Goal: Task Accomplishment & Management: Manage account settings

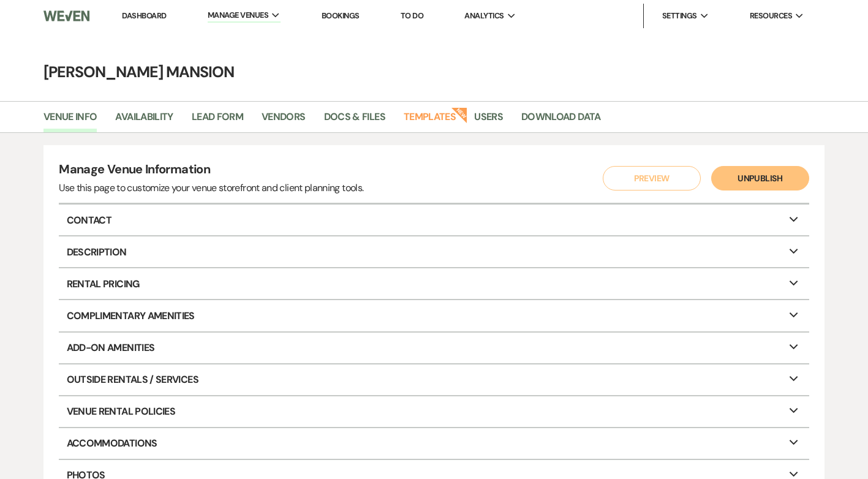
click at [139, 17] on link "Dashboard" at bounding box center [144, 15] width 44 height 10
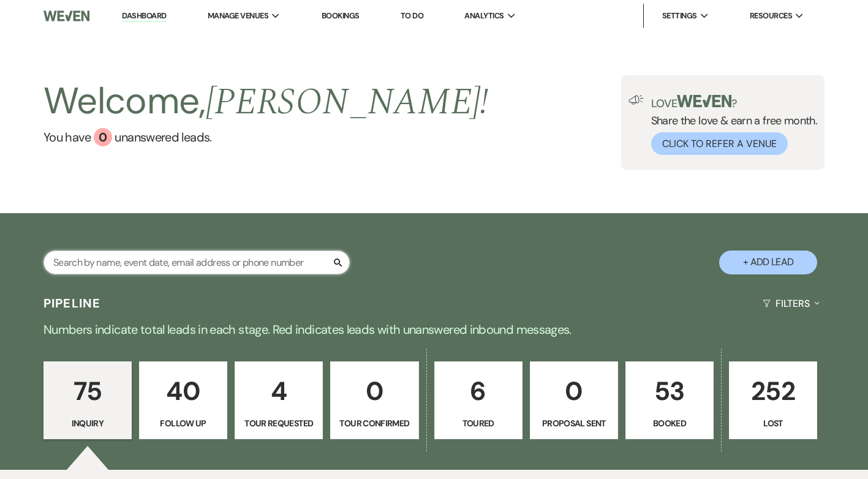
click at [200, 263] on input "text" at bounding box center [196, 262] width 306 height 24
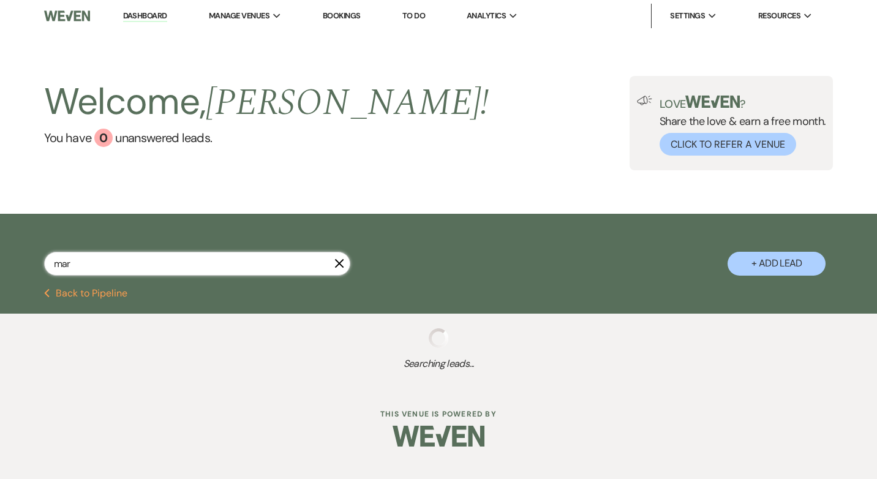
type input "mari"
select select "8"
select select "4"
select select "2"
select select "5"
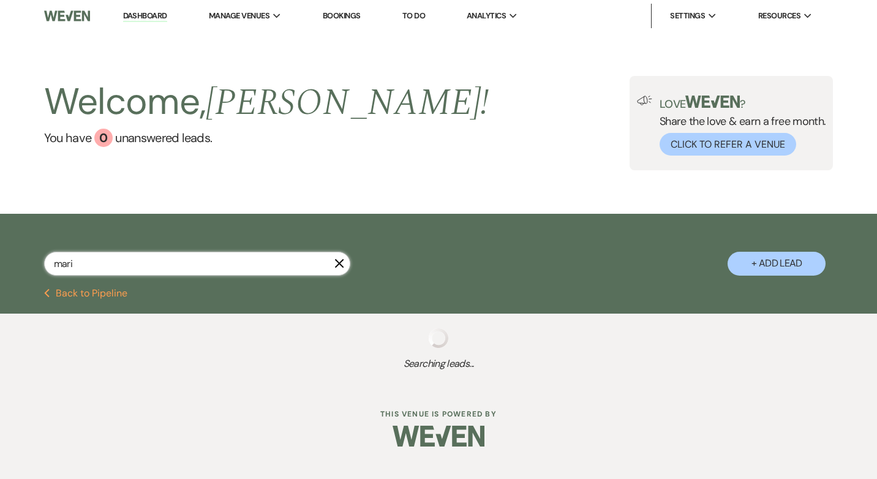
select select "8"
select select "6"
select select "9"
select select "8"
select select "5"
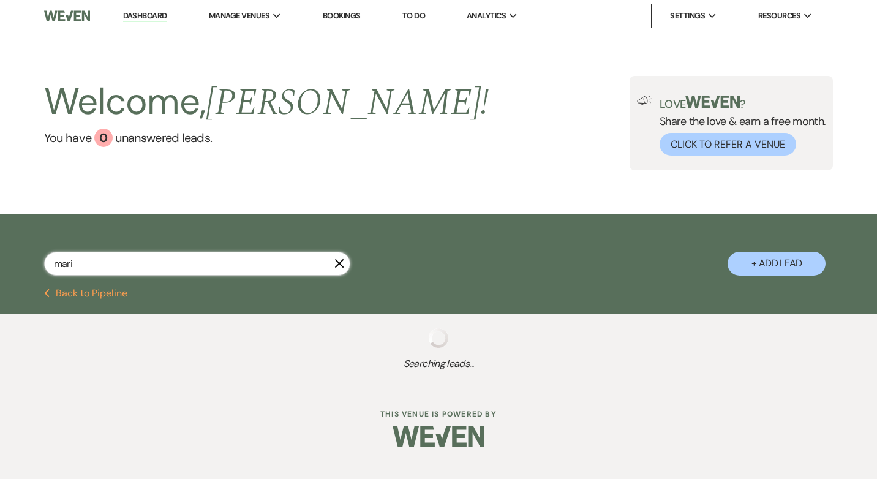
select select "8"
select select "5"
select select "8"
select select "2"
select select "8"
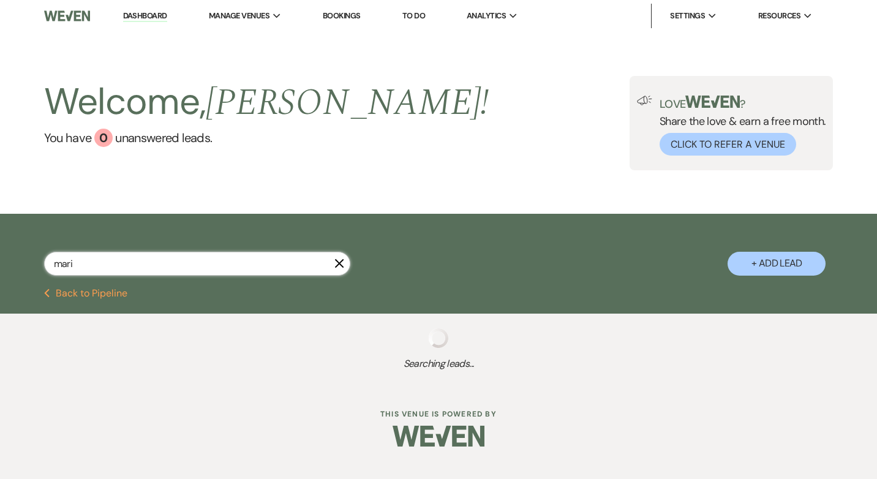
select select "5"
select select "8"
select select "5"
select select "8"
select select "5"
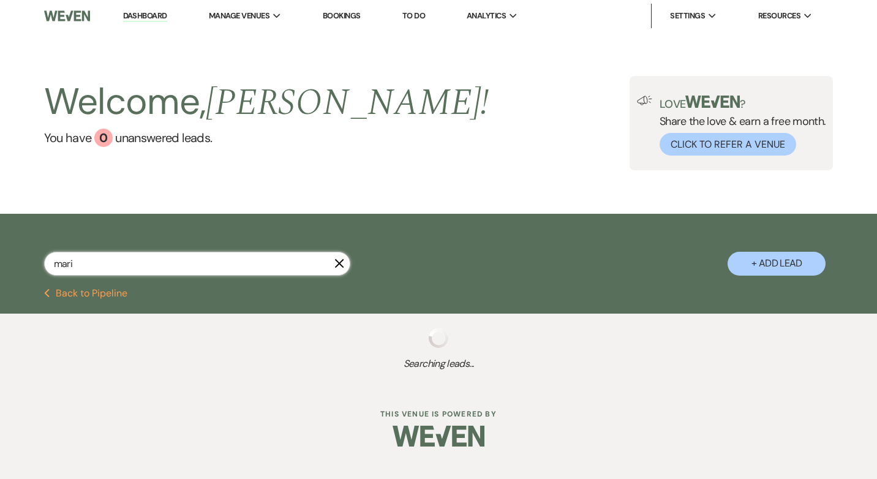
select select "8"
select select "5"
select select "8"
select select "5"
select select "8"
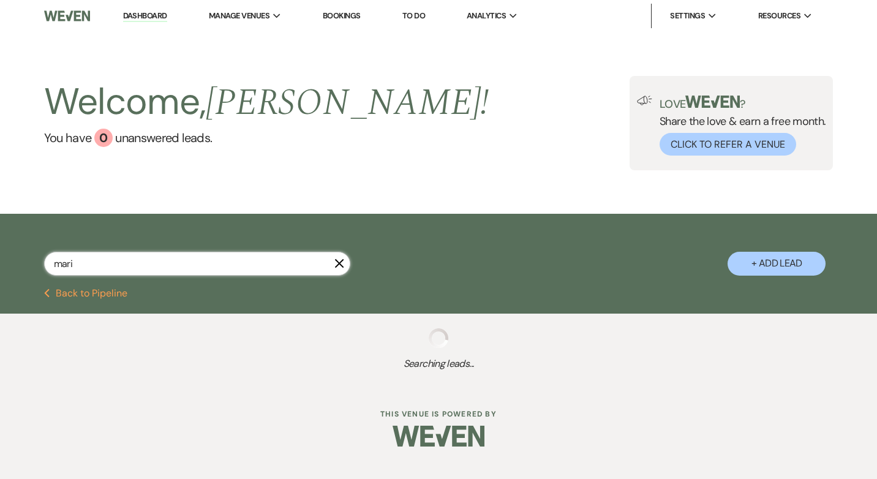
select select "5"
select select "8"
select select "5"
select select "8"
select select "6"
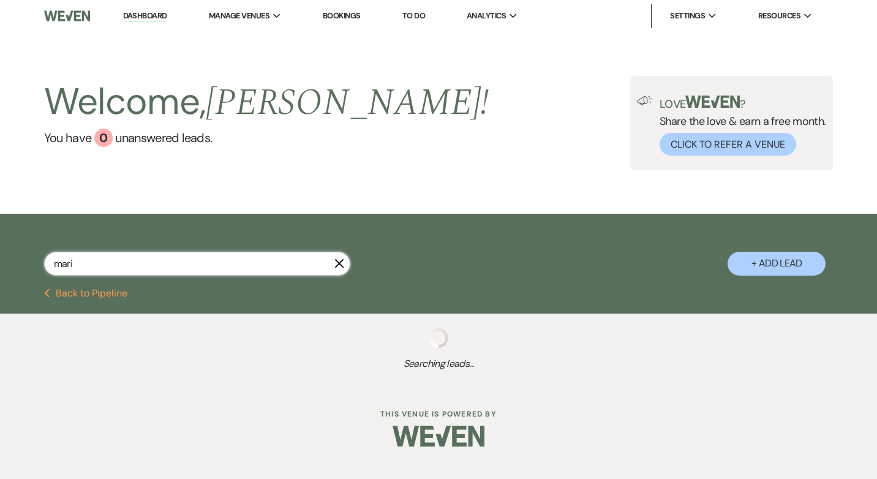
select select "8"
select select "5"
select select "8"
select select "5"
select select "8"
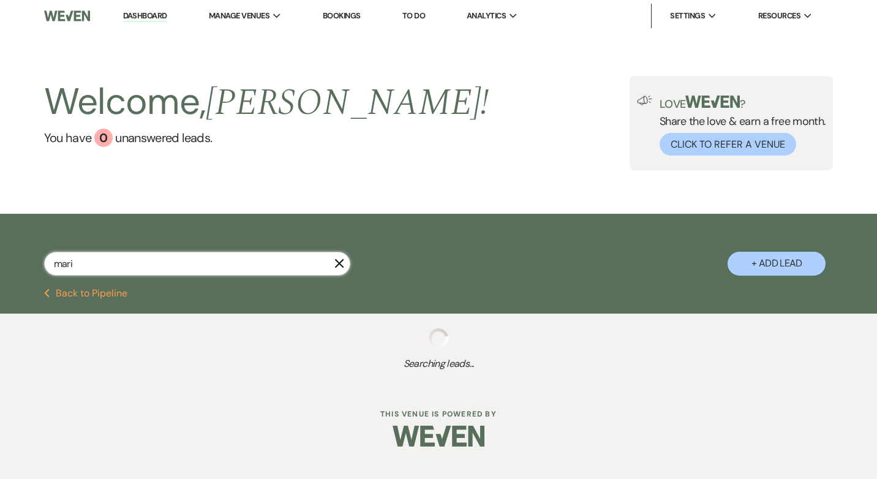
select select "5"
select select "8"
select select "5"
select select "8"
select select "5"
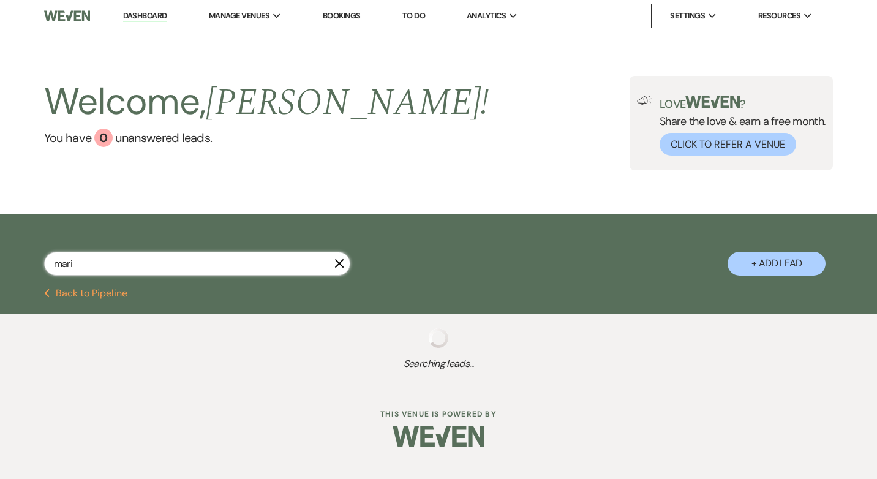
select select "8"
select select "5"
select select "8"
select select "5"
select select "8"
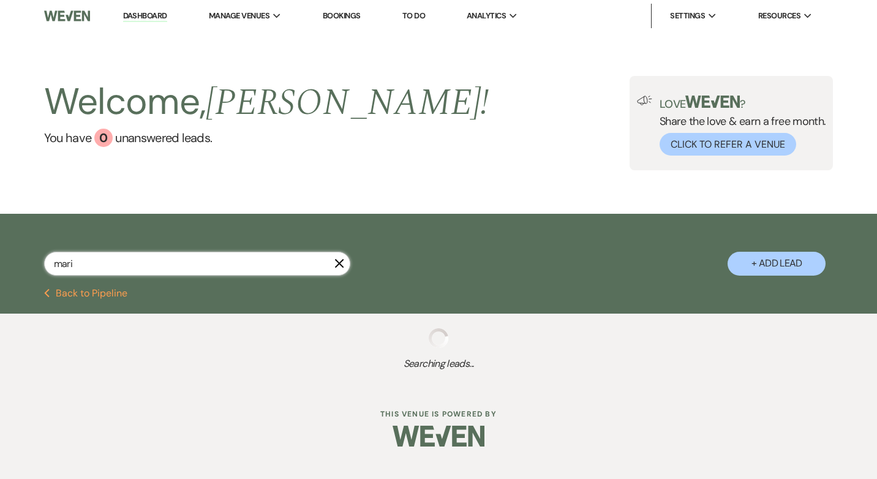
select select "5"
select select "9"
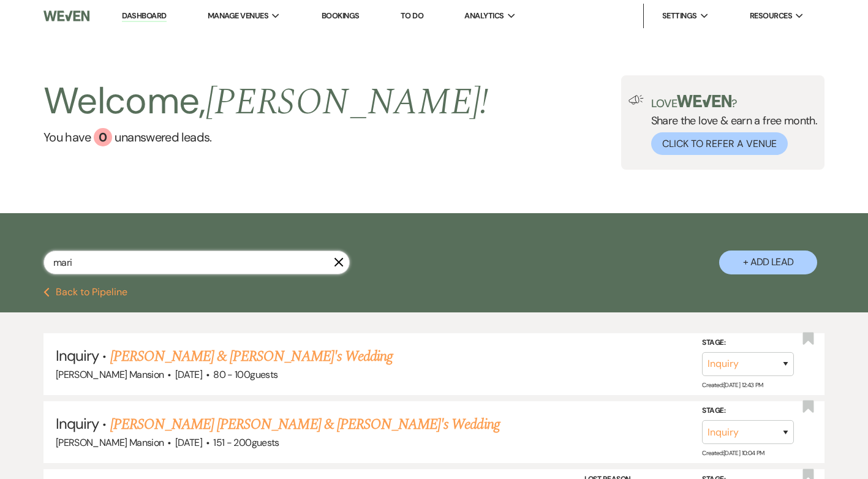
select select "2"
select select "8"
select select "6"
select select "9"
select select "8"
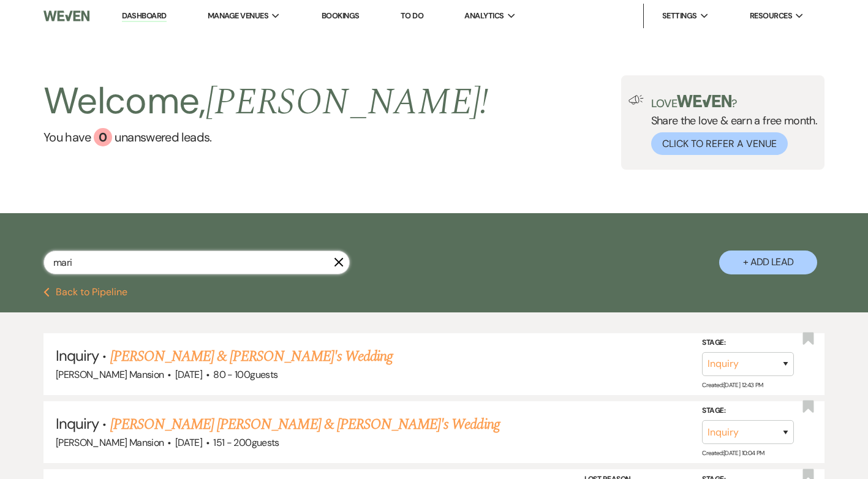
select select "5"
select select "8"
select select "5"
select select "8"
select select "2"
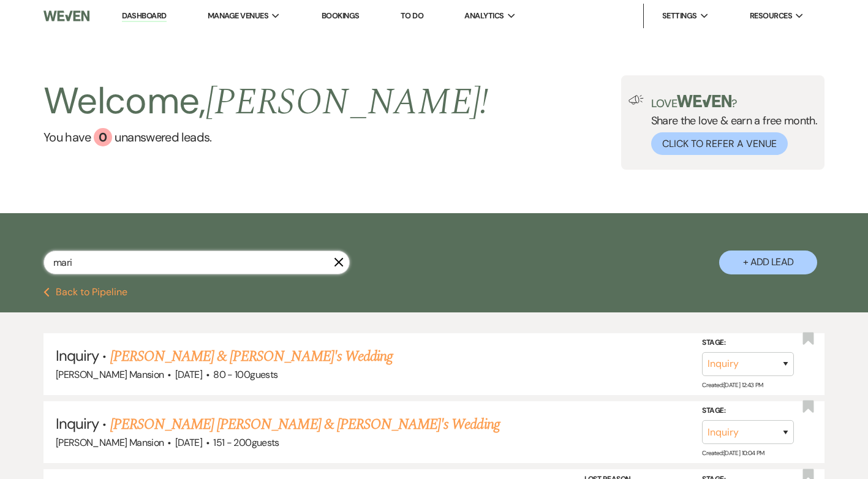
select select "8"
select select "5"
select select "8"
select select "5"
select select "8"
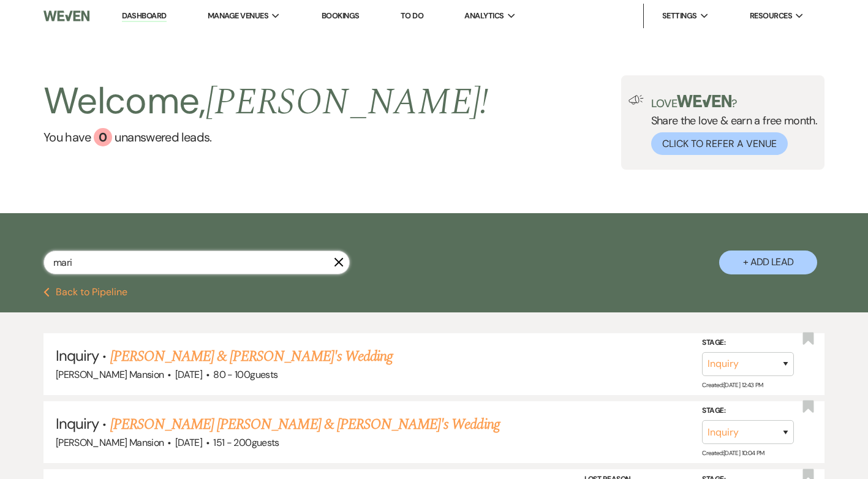
select select "5"
select select "8"
select select "6"
select select "8"
select select "5"
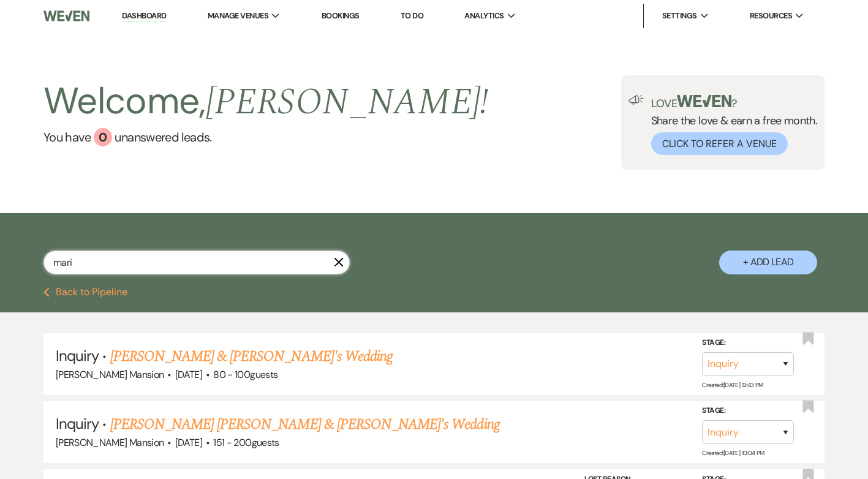
select select "8"
select select "5"
select select "8"
select select "5"
select select "8"
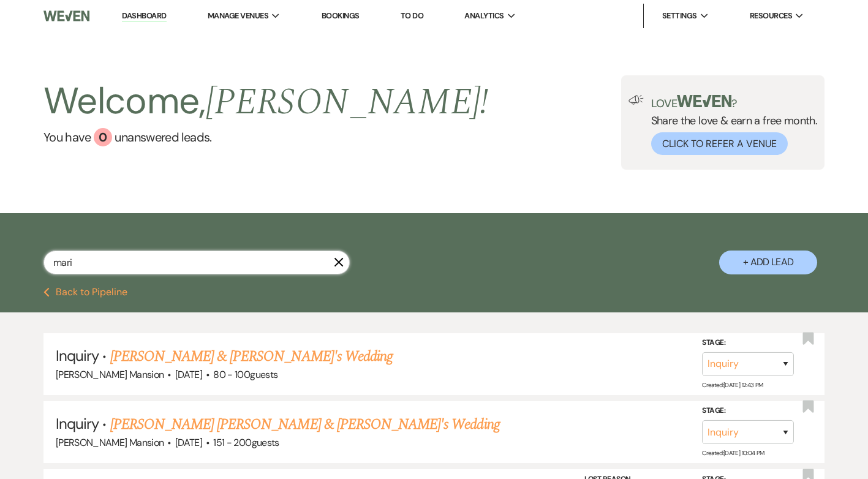
select select "5"
select select "8"
select select "5"
select select "9"
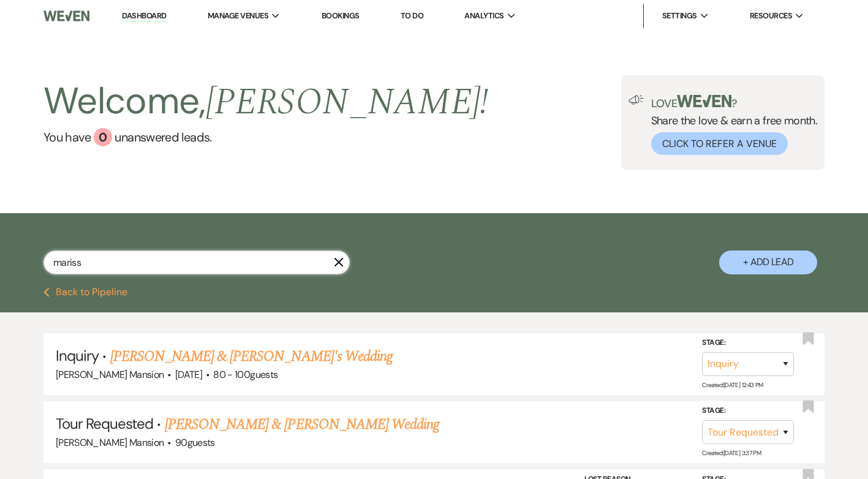
type input "[PERSON_NAME]"
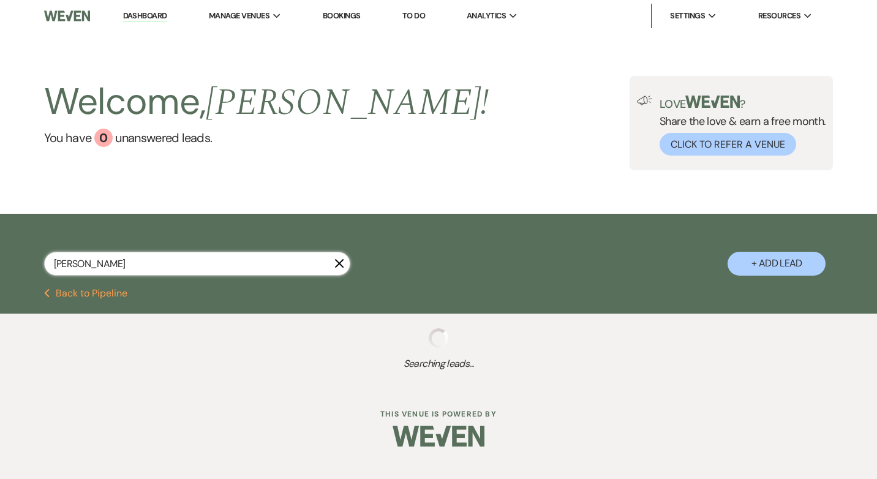
select select "8"
select select "5"
select select "8"
select select "6"
select select "8"
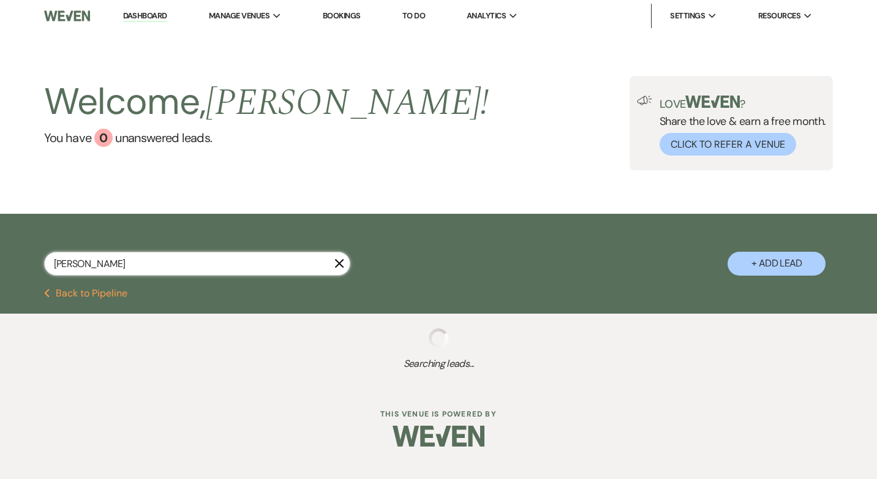
select select "5"
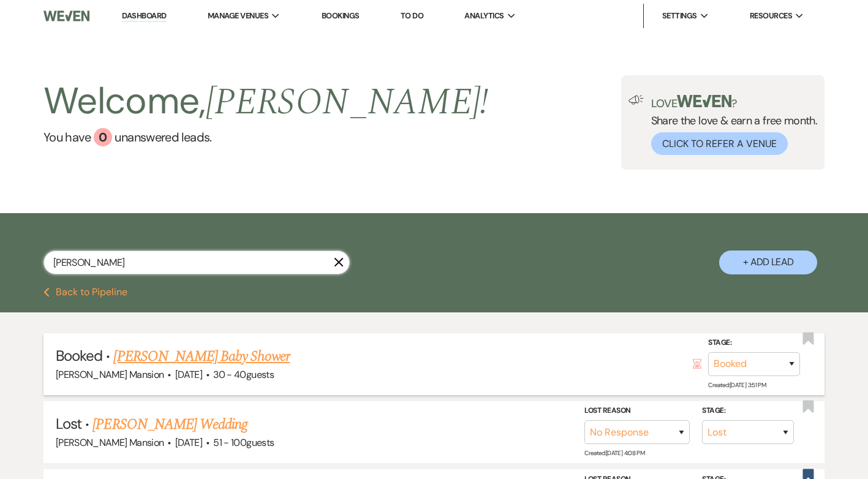
type input "[PERSON_NAME]"
click at [178, 357] on link "[PERSON_NAME] Baby Shower" at bounding box center [201, 356] width 176 height 22
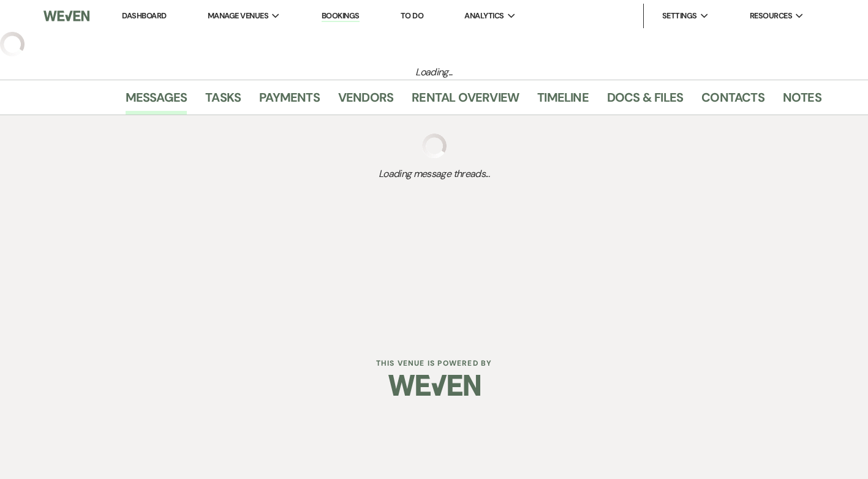
select select "22"
select select "3"
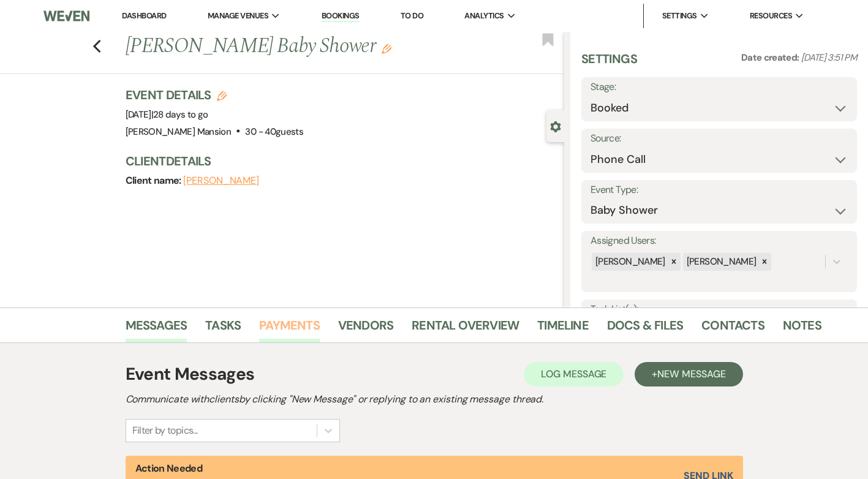
click at [303, 330] on link "Payments" at bounding box center [289, 328] width 61 height 27
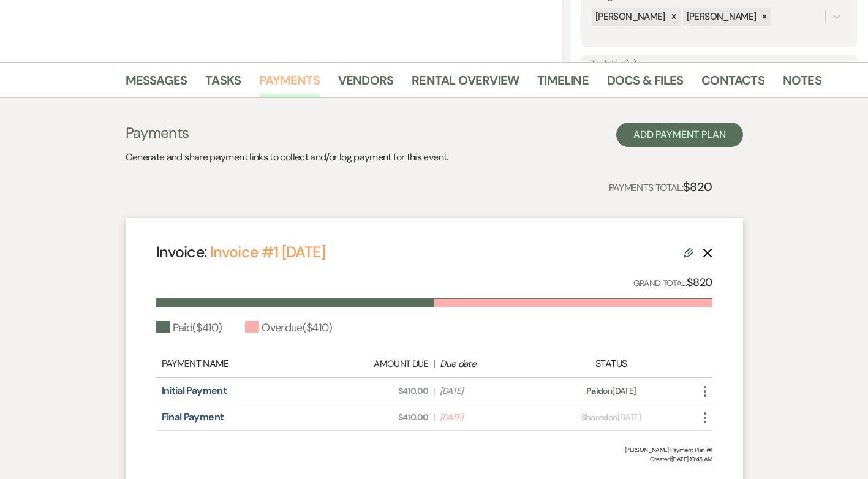
scroll to position [344, 0]
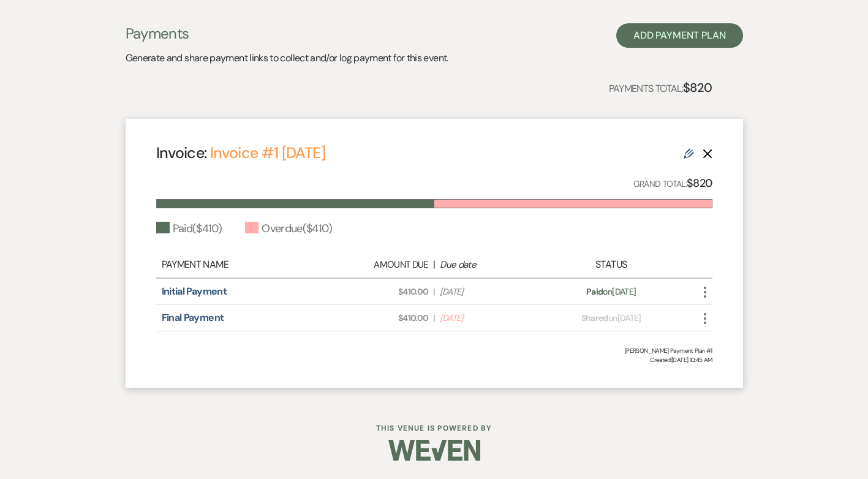
click at [707, 314] on icon "More" at bounding box center [705, 318] width 15 height 15
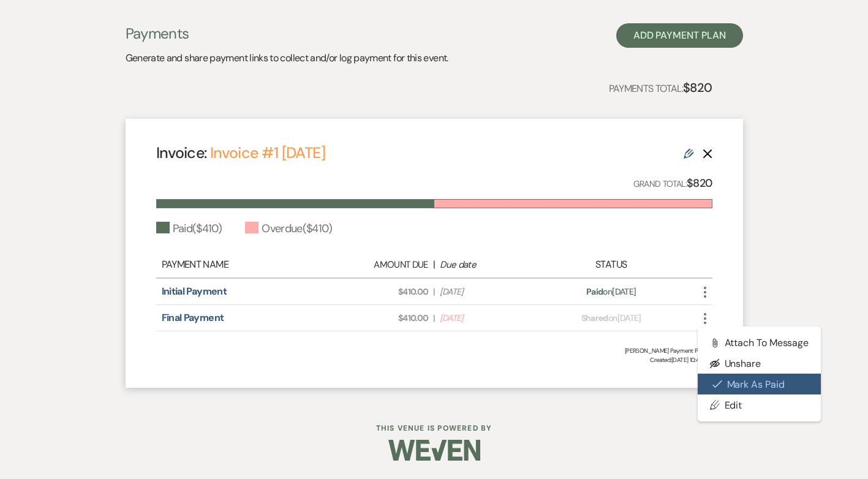
click at [745, 385] on button "Check [PERSON_NAME] [PERSON_NAME] as Paid" at bounding box center [760, 384] width 124 height 21
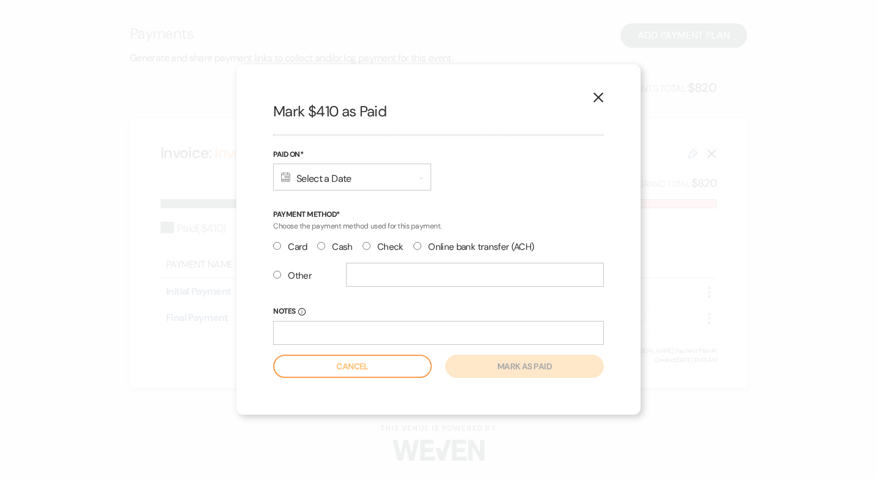
click at [363, 247] on input "Check" at bounding box center [367, 246] width 8 height 8
radio input "true"
click at [345, 341] on input "Notes Info" at bounding box center [438, 333] width 331 height 24
type input "Check # 3673 & Check #4585"
click at [390, 177] on div "Calendar Select a Date Expand" at bounding box center [352, 177] width 158 height 27
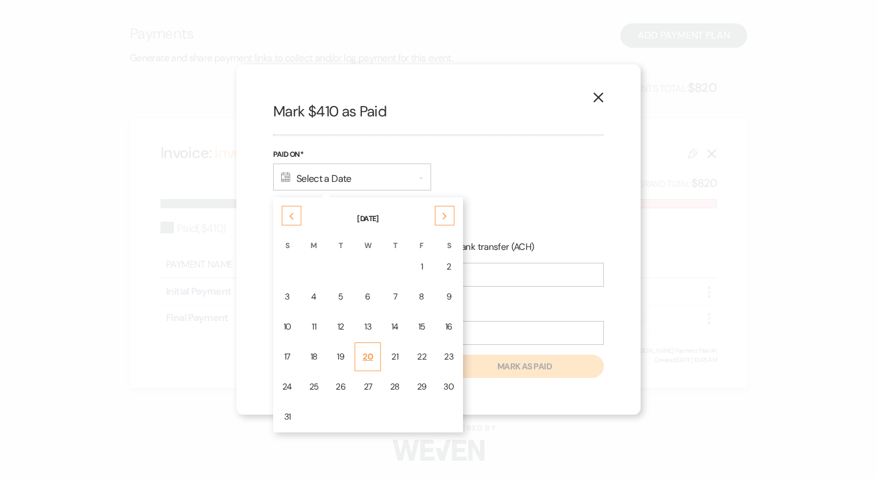
click at [372, 359] on td "20" at bounding box center [368, 356] width 26 height 29
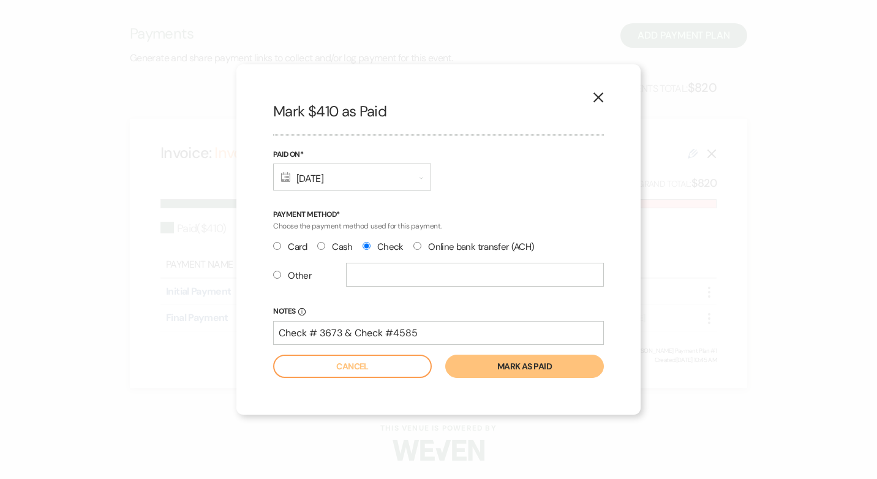
click at [388, 178] on div "Calendar [DATE] Expand" at bounding box center [352, 177] width 158 height 27
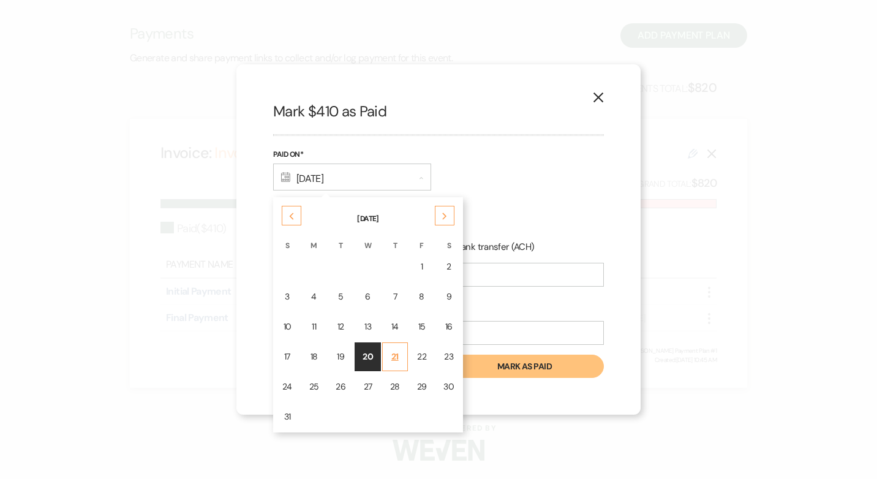
click at [394, 359] on div "21" at bounding box center [395, 356] width 10 height 13
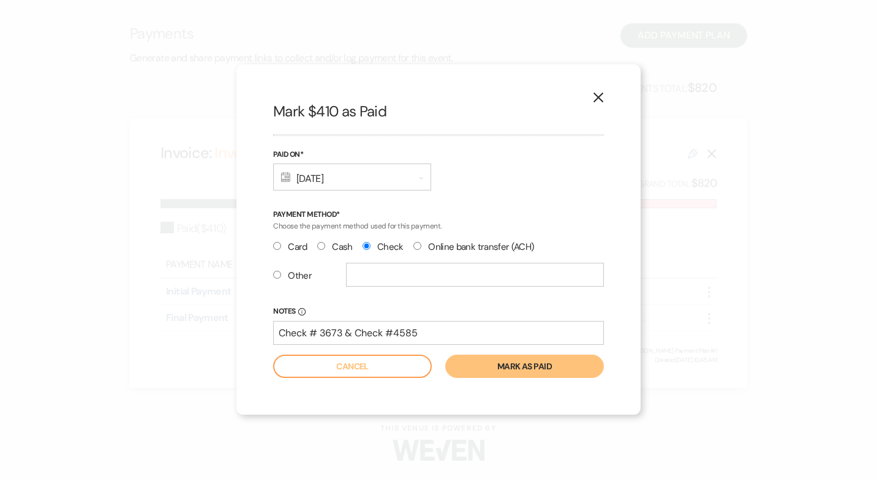
click at [508, 365] on button "Mark as paid" at bounding box center [524, 366] width 159 height 23
